Goal: Information Seeking & Learning: Compare options

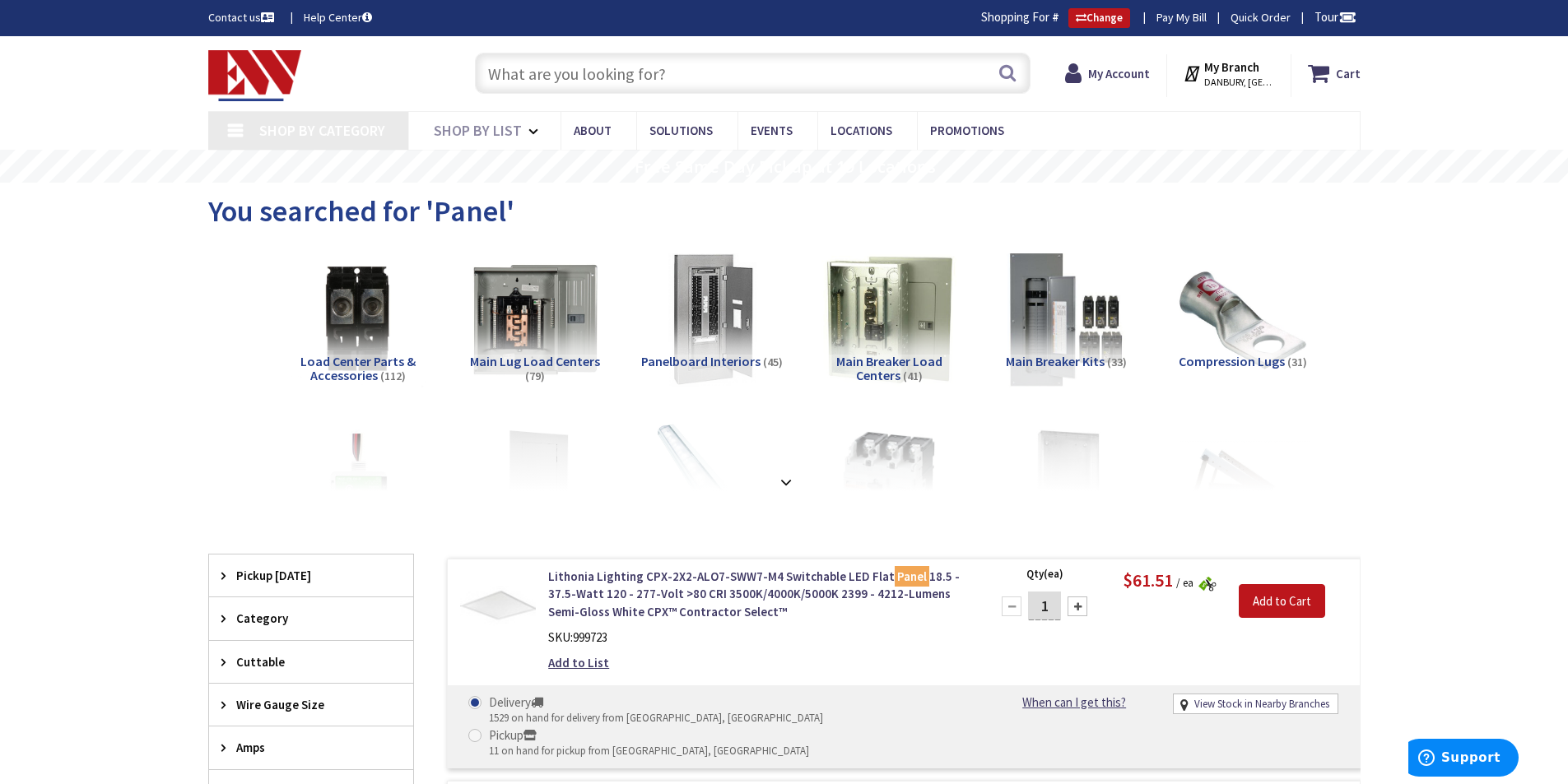
click at [551, 363] on span "Main Lug Load Centers" at bounding box center [535, 362] width 130 height 17
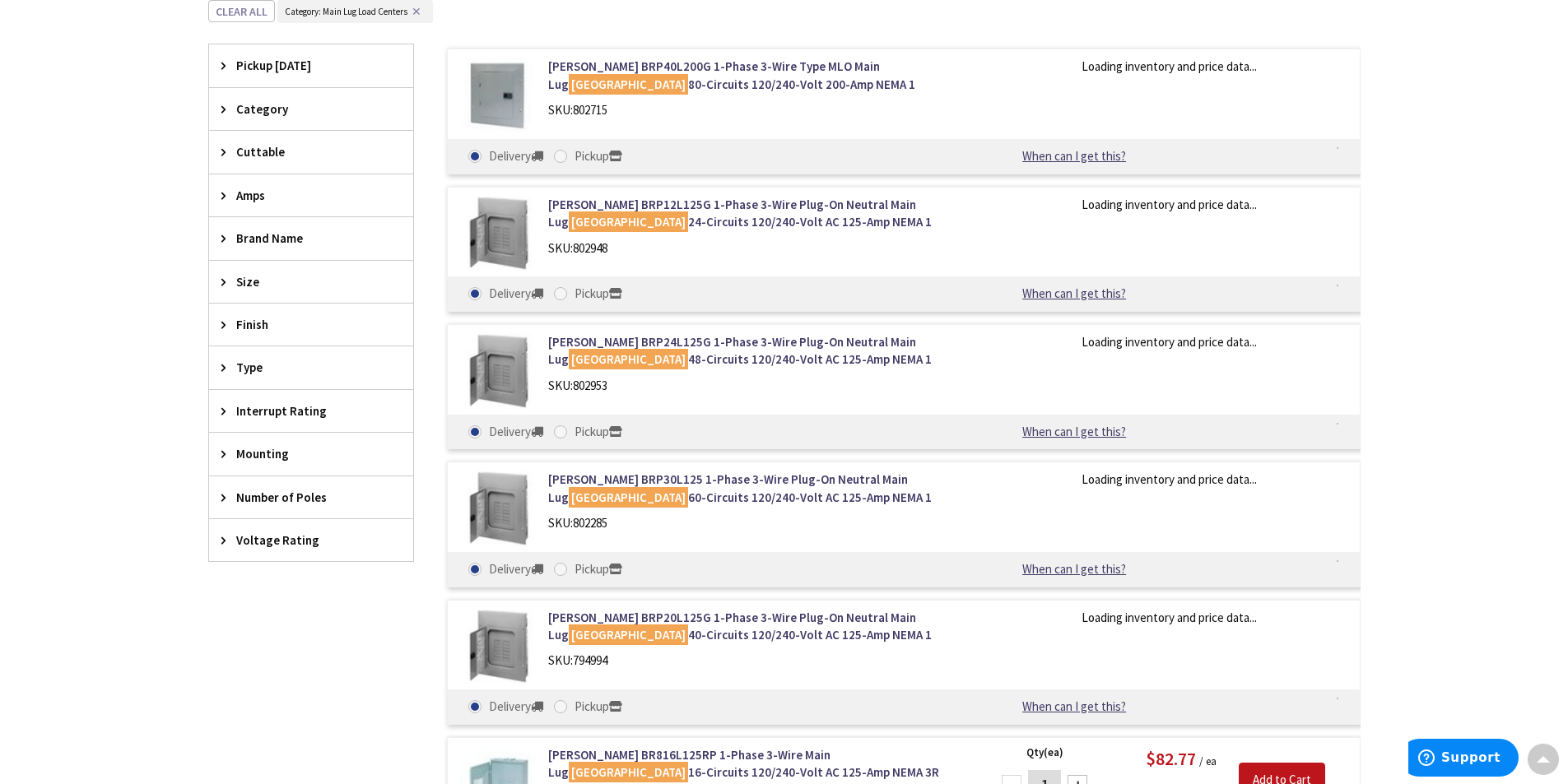
click at [268, 278] on span "Size" at bounding box center [303, 282] width 134 height 17
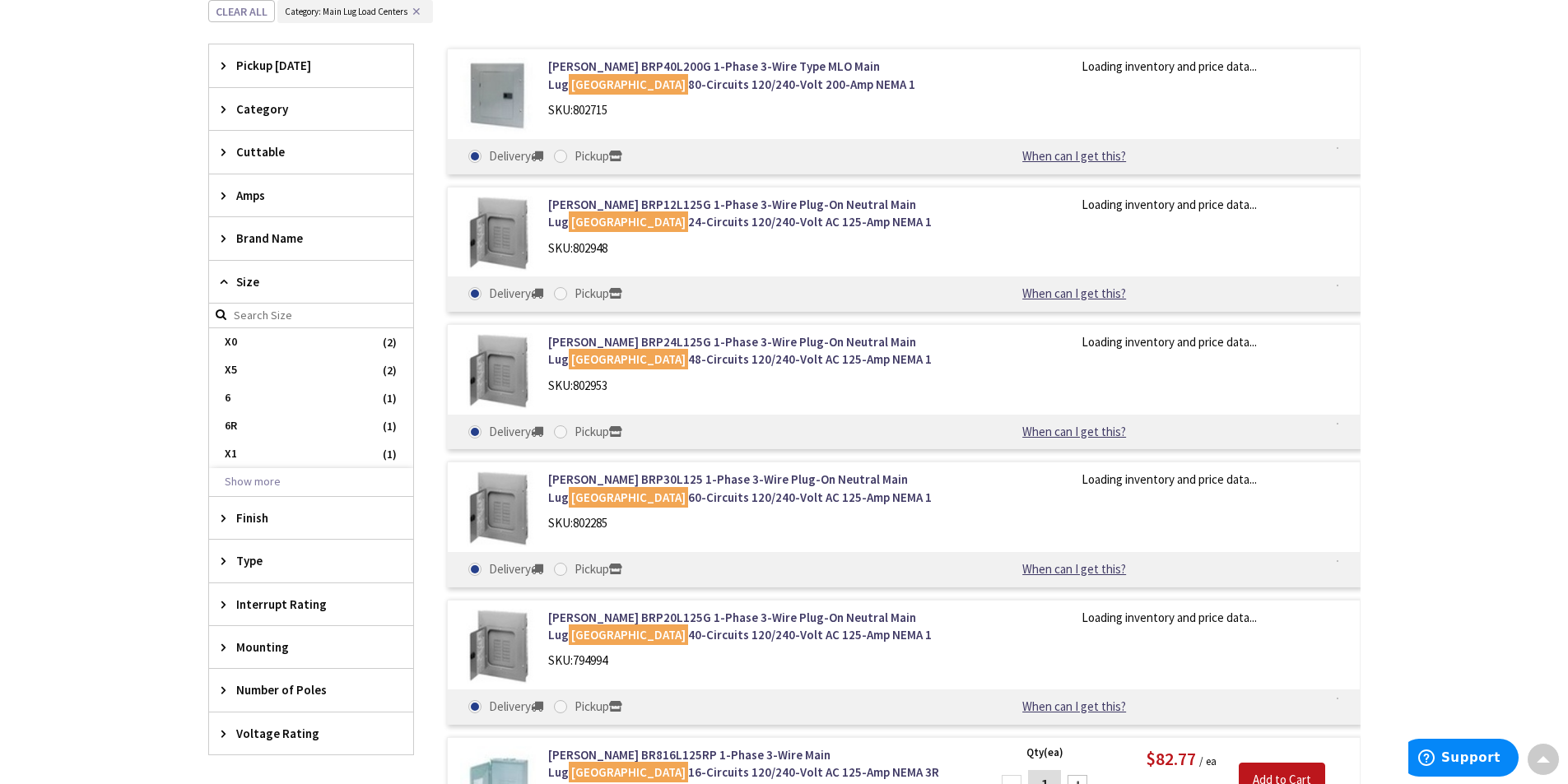
click at [262, 281] on span "Size" at bounding box center [303, 282] width 134 height 17
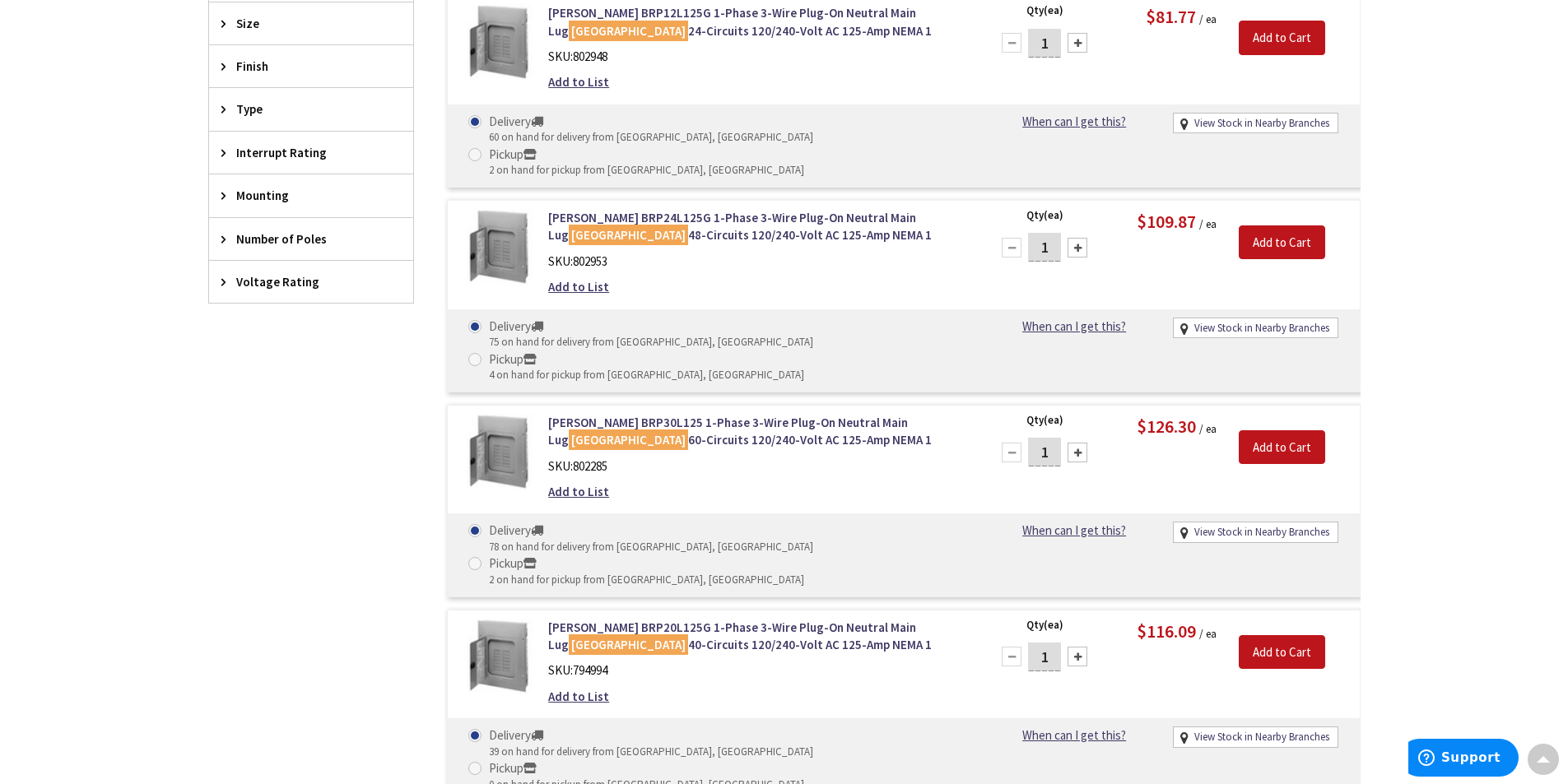
scroll to position [823, 0]
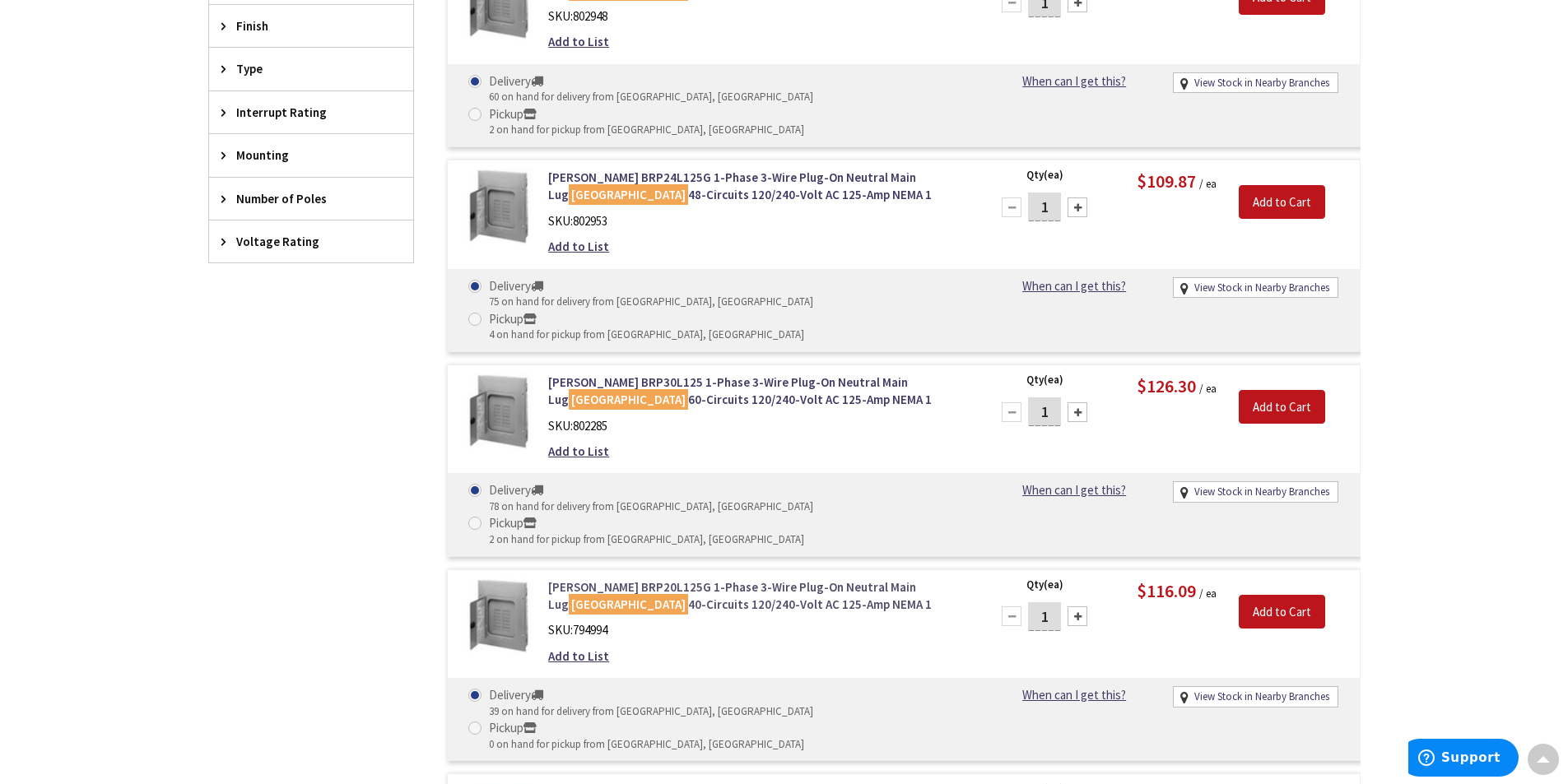
click at [643, 579] on link "Eaton BRP20L125G 1-Phase 3-Wire Plug-On Neutral Main Lug Load Center 40-Circuit…" at bounding box center [758, 596] width 419 height 36
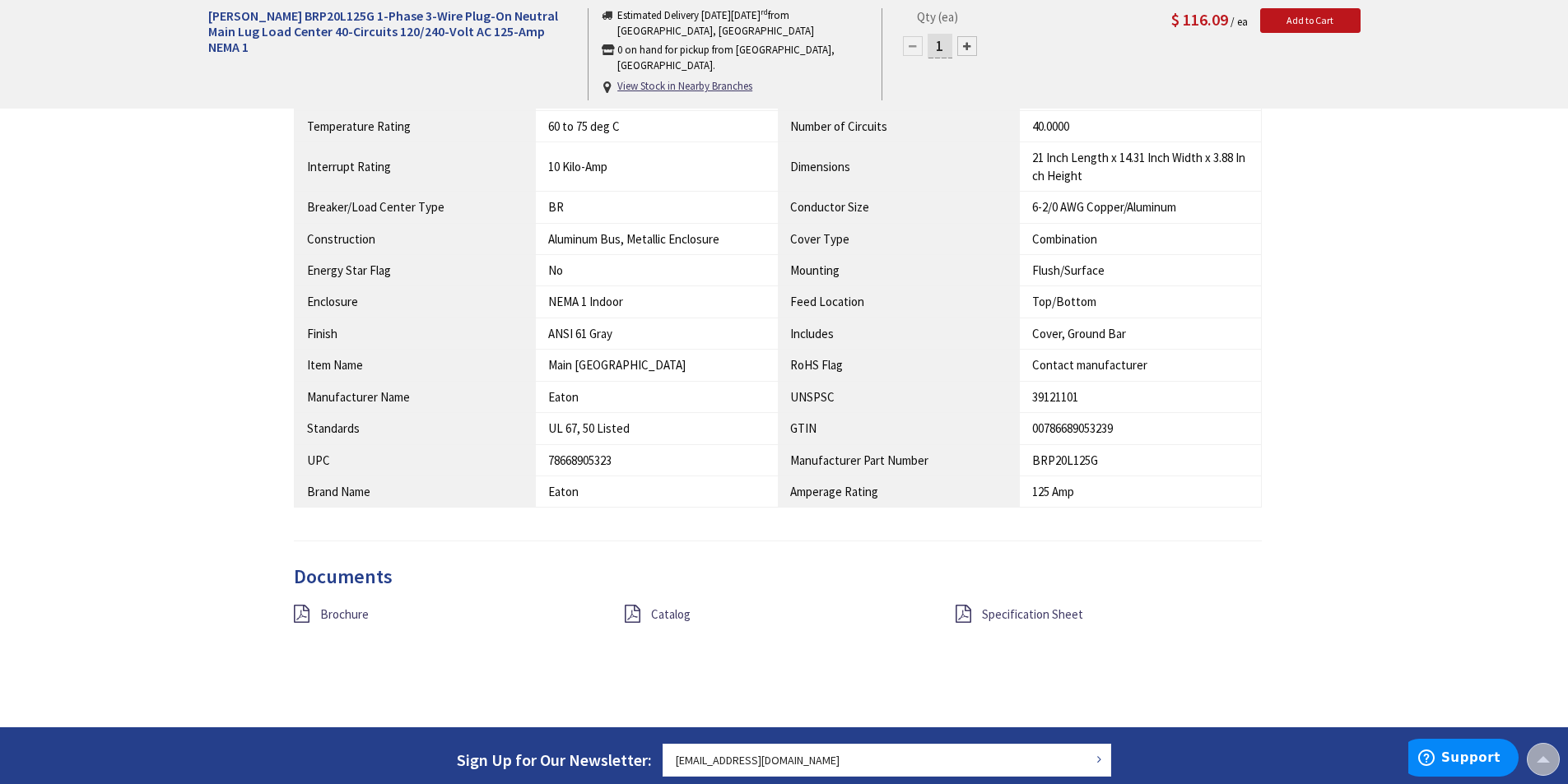
scroll to position [1236, 0]
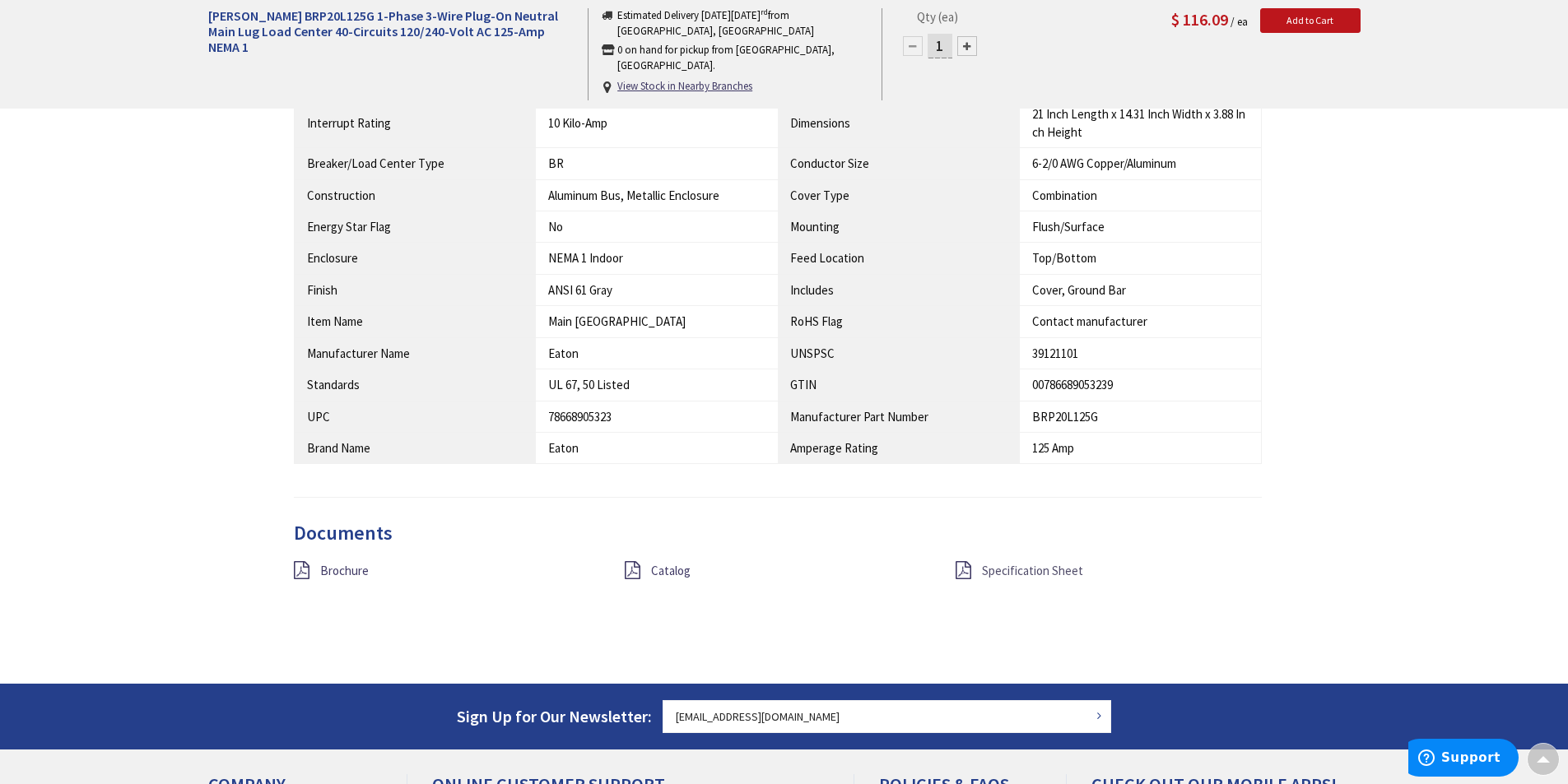
click at [1021, 569] on span "Specification Sheet" at bounding box center [1033, 570] width 101 height 16
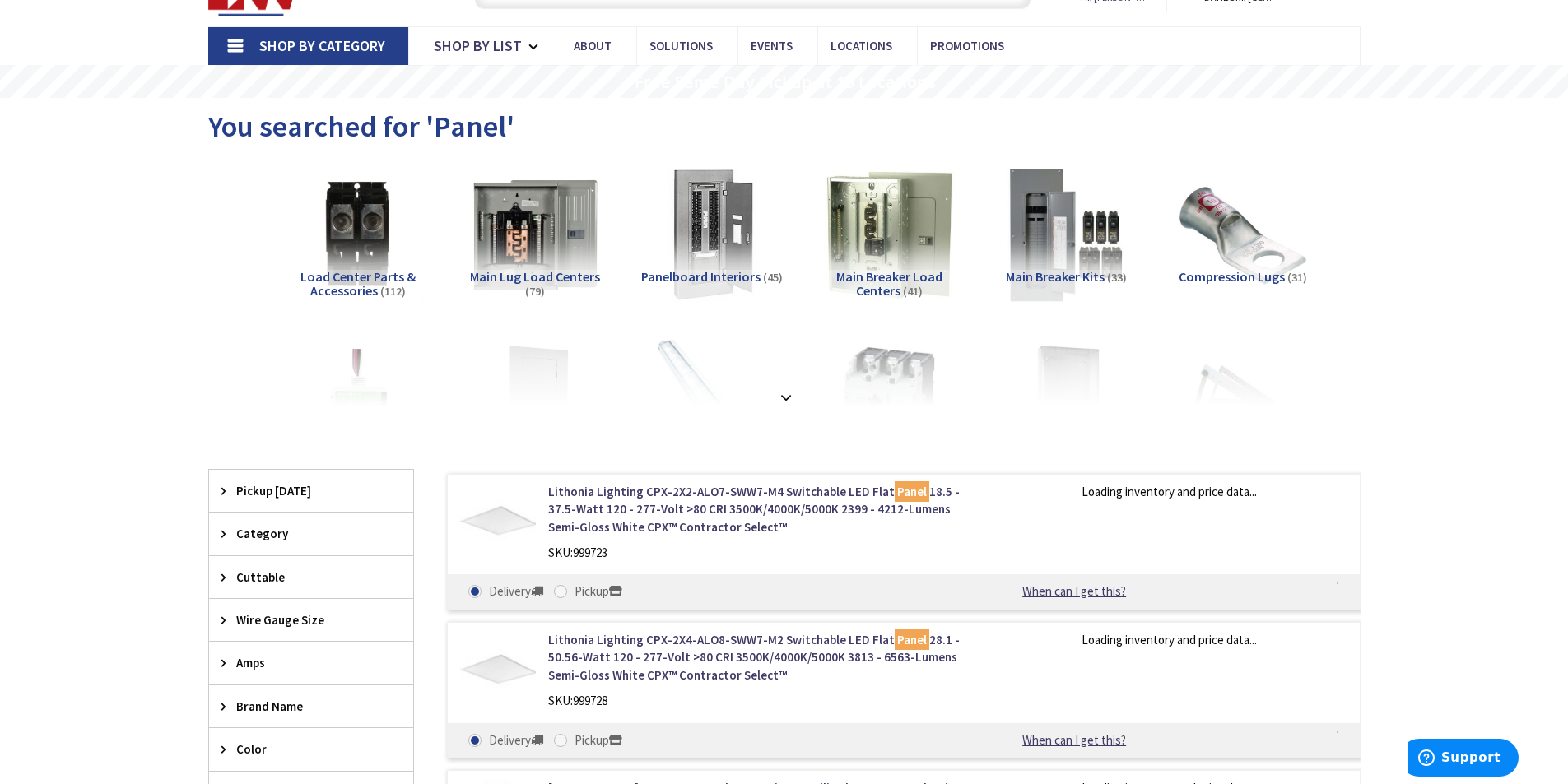
click at [523, 280] on span "Main Lug Load Centers" at bounding box center [535, 277] width 130 height 17
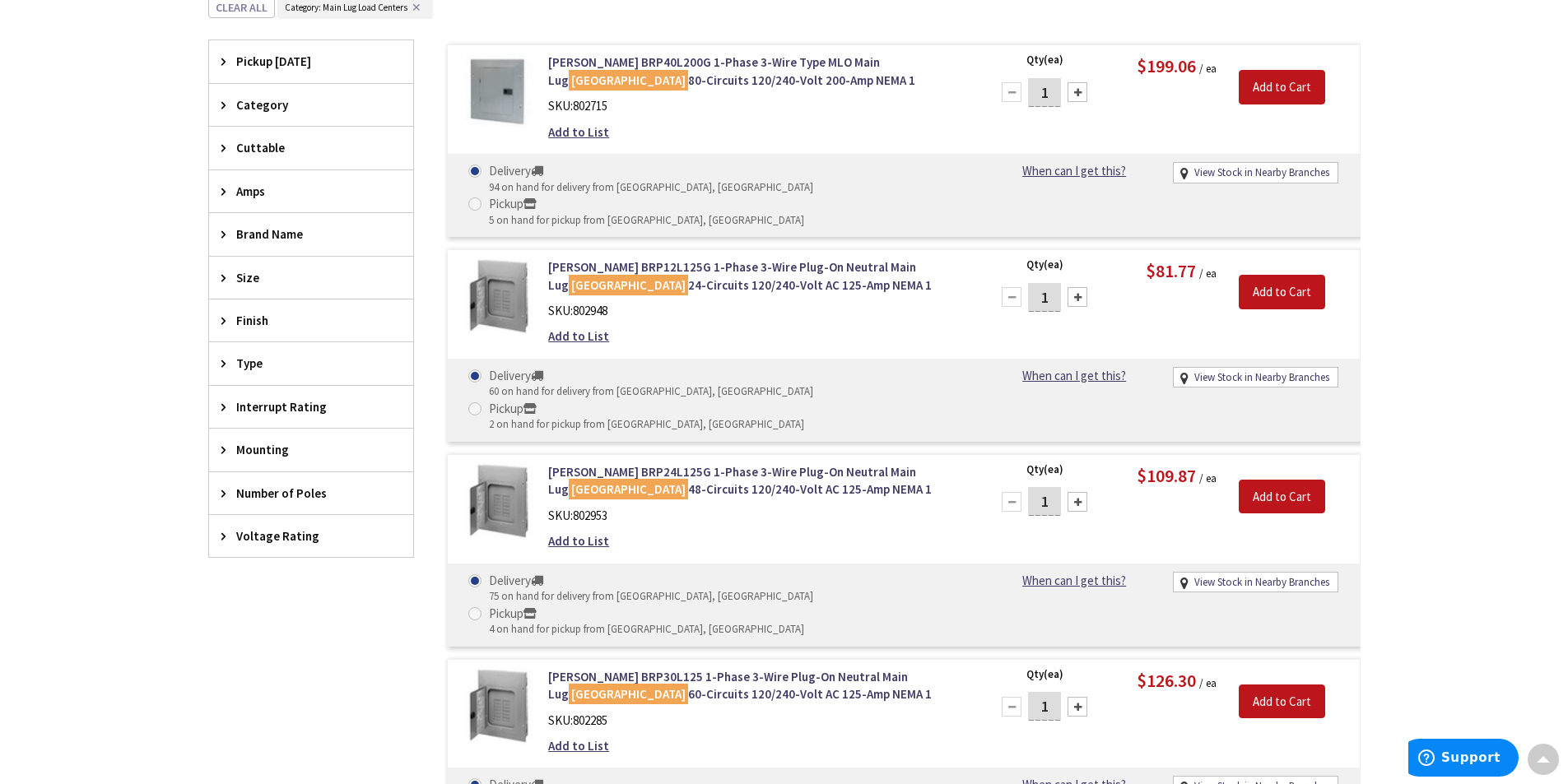
scroll to position [524, 0]
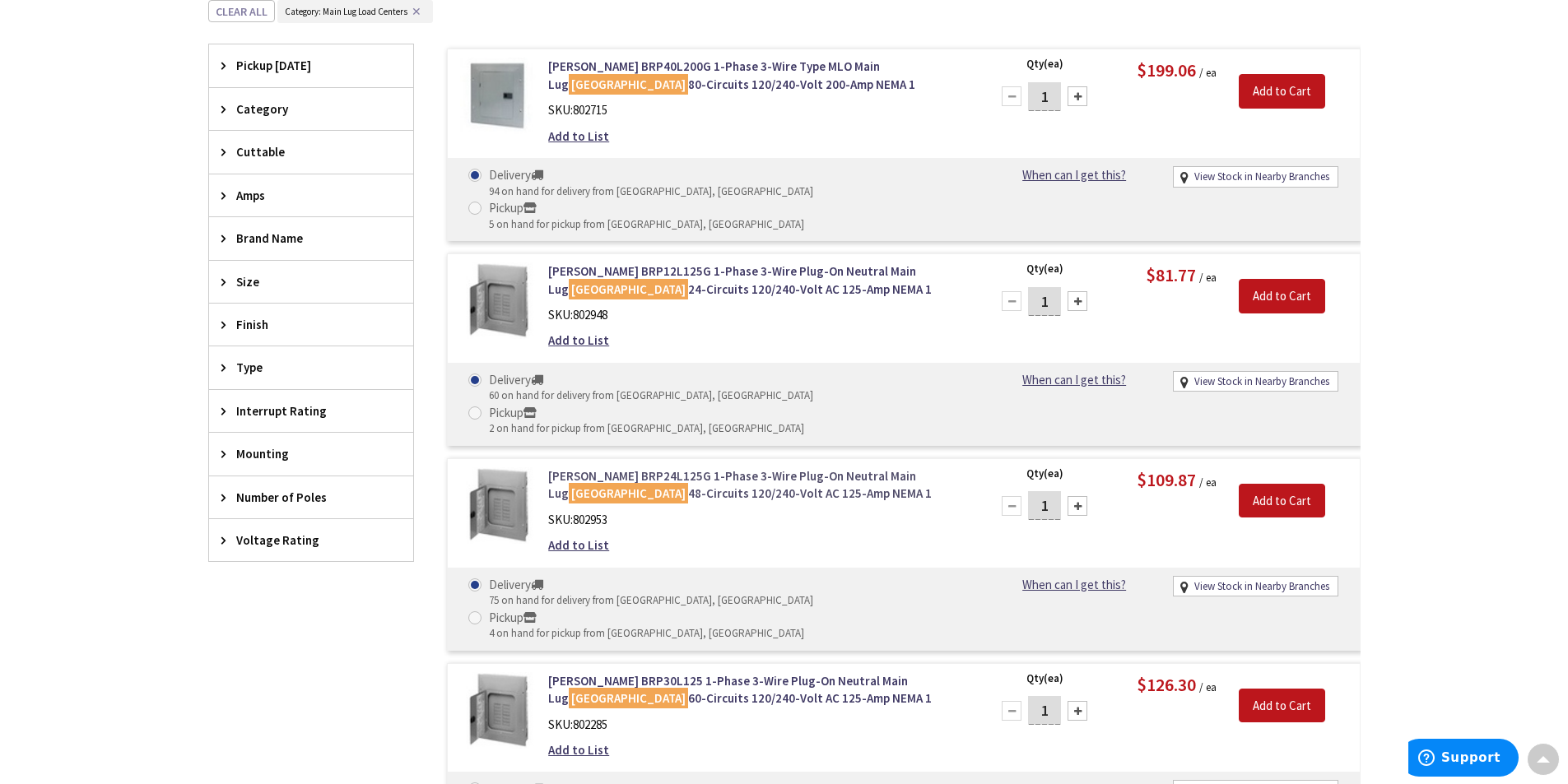
click at [708, 467] on link "Eaton BRP24L125G 1-Phase 3-Wire Plug-On Neutral Main Lug Load Center 48-Circuit…" at bounding box center [758, 485] width 419 height 36
click at [715, 673] on link "Eaton BRP30L125 1-Phase 3-Wire Plug-On Neutral Main Lug Load Center 60-Circuits…" at bounding box center [758, 690] width 419 height 36
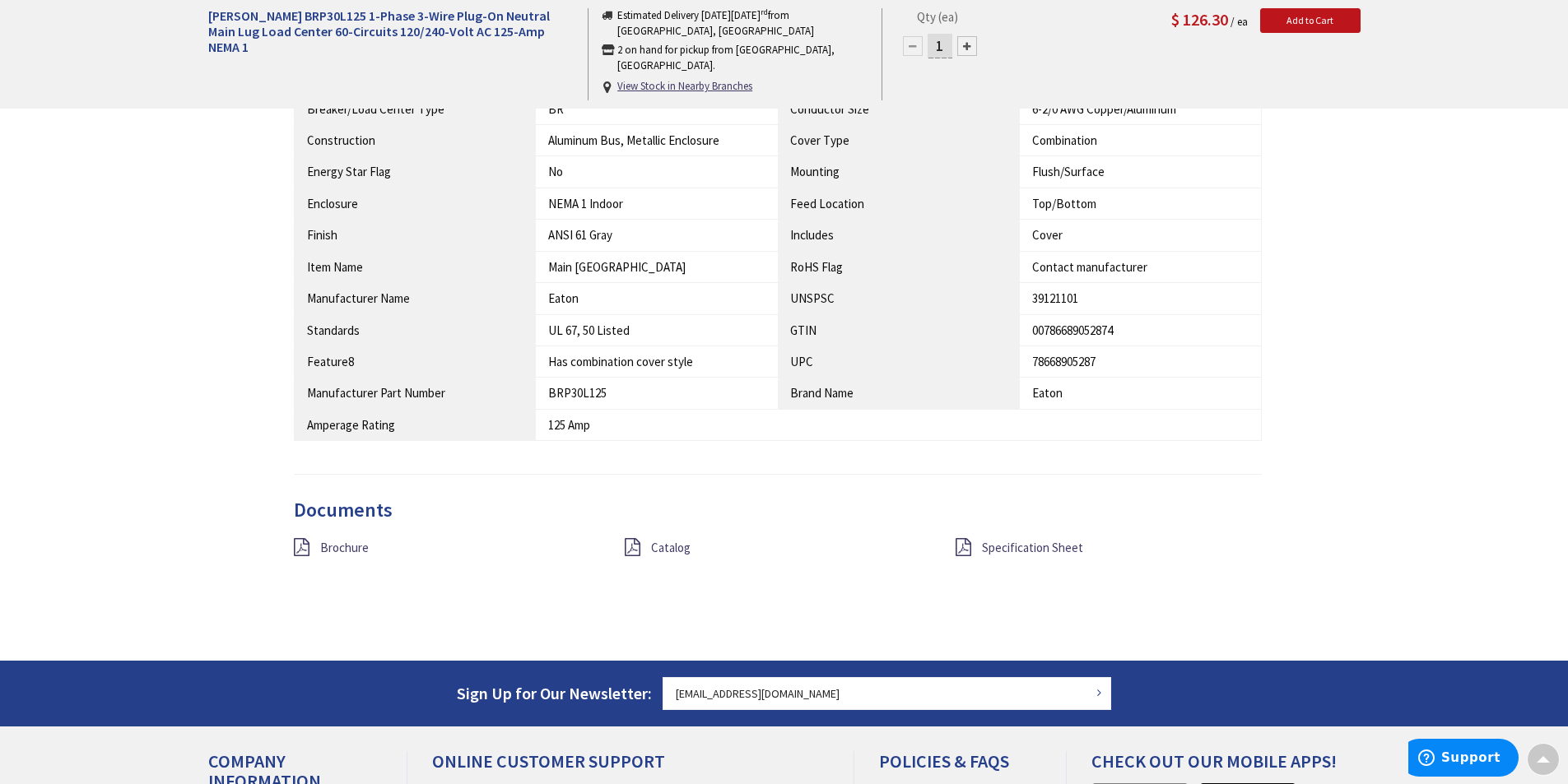
scroll to position [1401, 0]
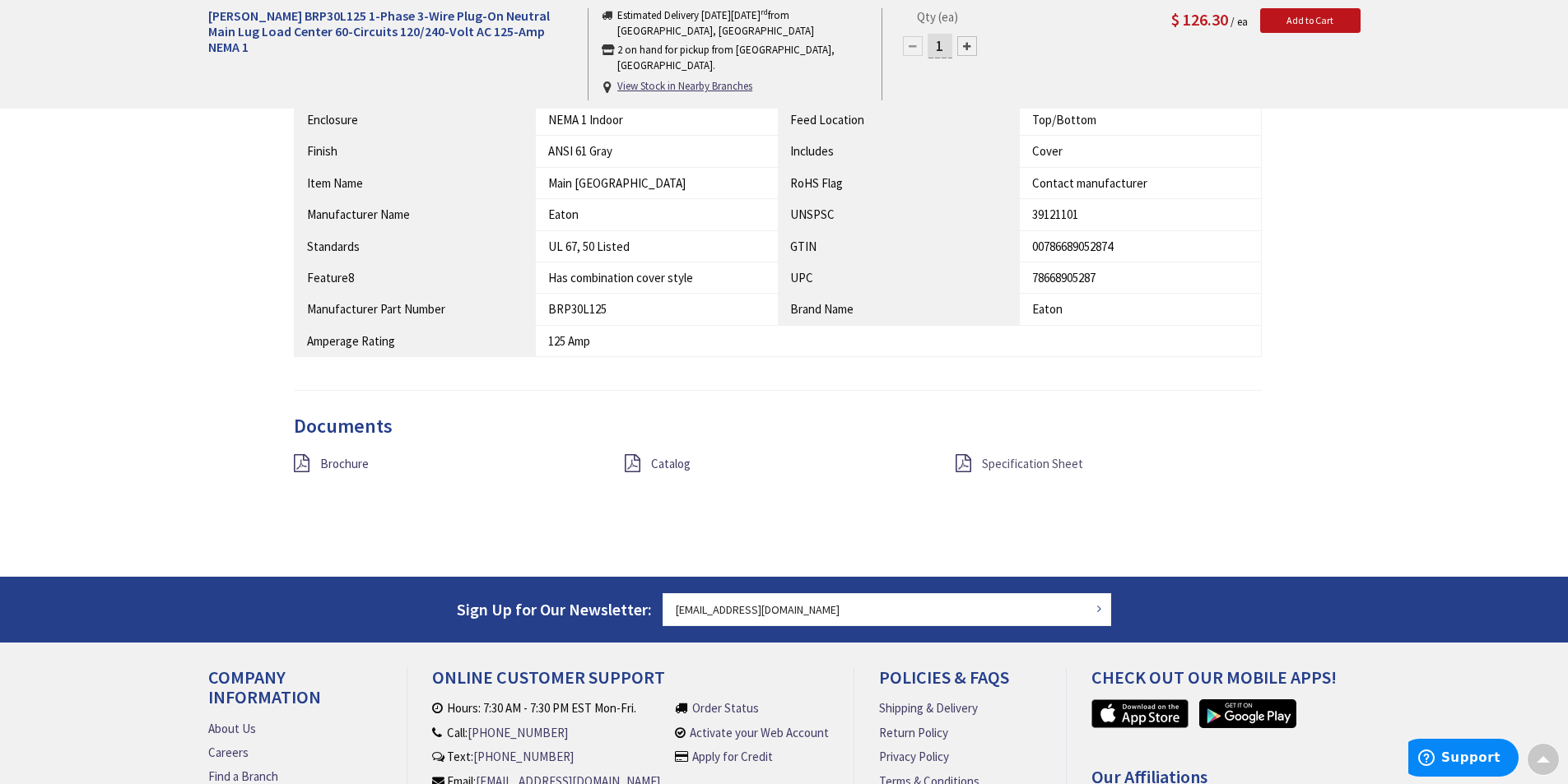
click at [997, 463] on span "Specification Sheet" at bounding box center [1033, 463] width 101 height 16
